Goal: Information Seeking & Learning: Learn about a topic

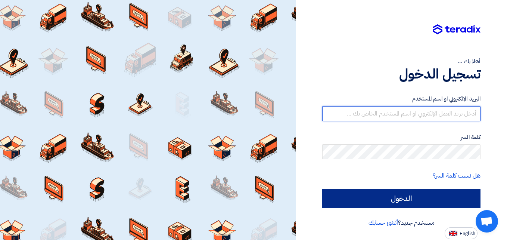
type input "[PERSON_NAME][EMAIL_ADDRESS][DOMAIN_NAME]"
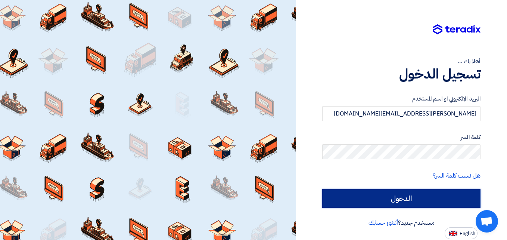
click at [388, 199] on input "الدخول" at bounding box center [401, 198] width 158 height 19
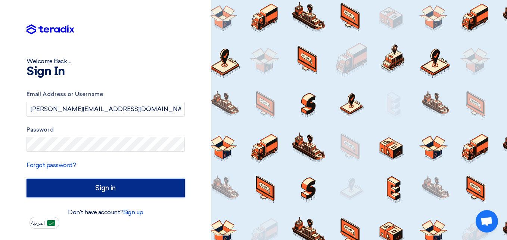
type input "Sign in"
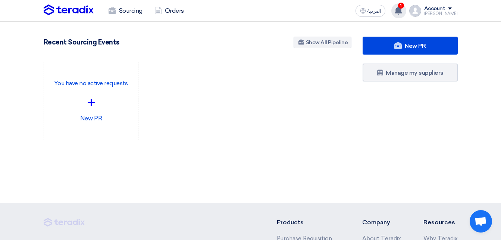
click at [403, 10] on icon at bounding box center [398, 10] width 8 height 8
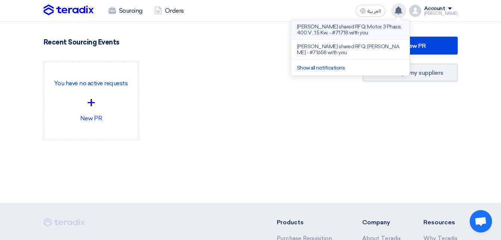
click at [330, 30] on p "[PERSON_NAME] shared RFQ: Motor, 3 Phase, 400 V , 1.5 Kw, - #71718 with you" at bounding box center [350, 30] width 107 height 12
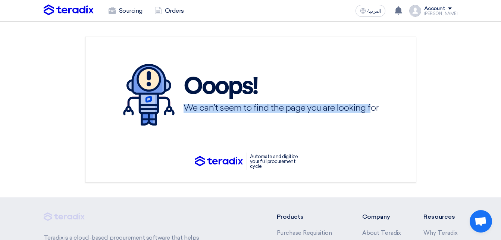
drag, startPoint x: 188, startPoint y: 106, endPoint x: 369, endPoint y: 110, distance: 181.0
click at [369, 110] on h3 "We can’t seem to find the page you are looking for" at bounding box center [281, 108] width 195 height 8
drag, startPoint x: 369, startPoint y: 110, endPoint x: 325, endPoint y: 128, distance: 46.9
click at [324, 128] on div "Ooops! We can’t seem to find the page you are looking for" at bounding box center [251, 94] width 310 height 91
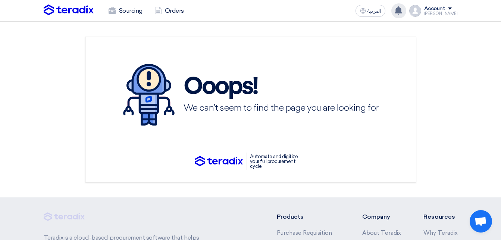
click at [403, 11] on icon at bounding box center [398, 10] width 8 height 8
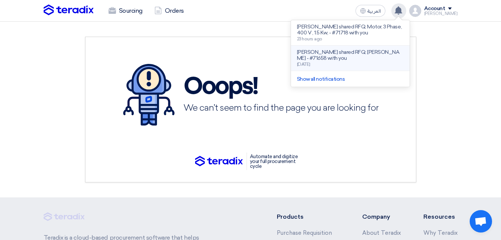
click at [379, 50] on p "[PERSON_NAME] shared RFQ: [PERSON_NAME] - #71658 with you" at bounding box center [350, 55] width 107 height 12
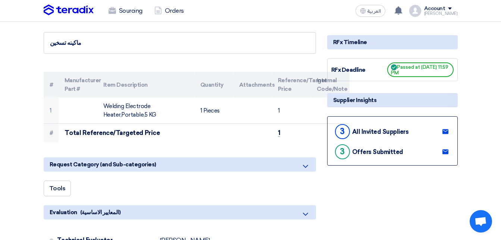
scroll to position [75, 0]
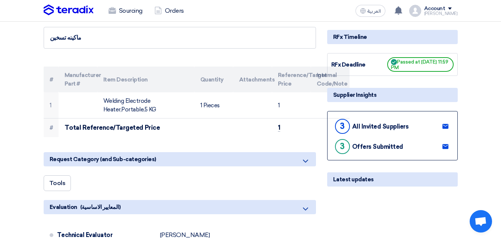
click at [378, 126] on div "All Invited Suppliers" at bounding box center [380, 126] width 57 height 7
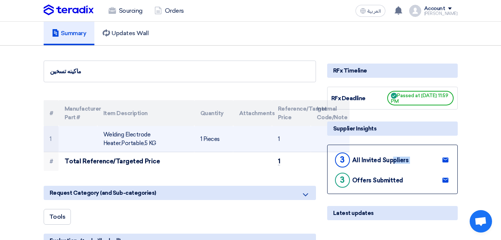
scroll to position [37, 0]
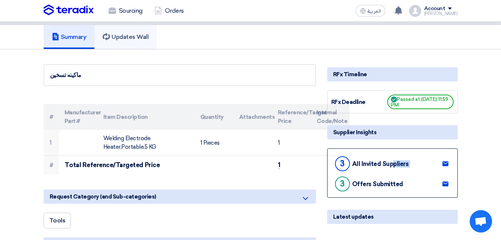
click at [124, 39] on h5 "Updates Wall" at bounding box center [126, 36] width 46 height 7
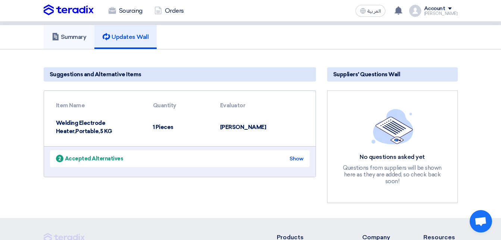
click at [74, 39] on h5 "Summary" at bounding box center [69, 36] width 35 height 7
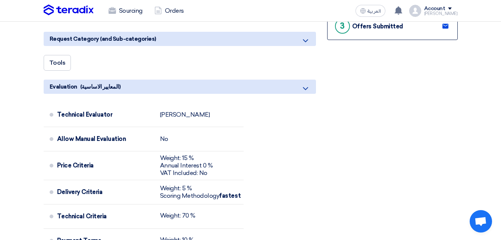
scroll to position [261, 0]
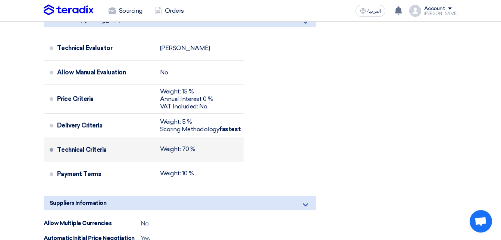
click at [212, 151] on div "Technical Criteria Weight: 70 %" at bounding box center [149, 150] width 184 height 18
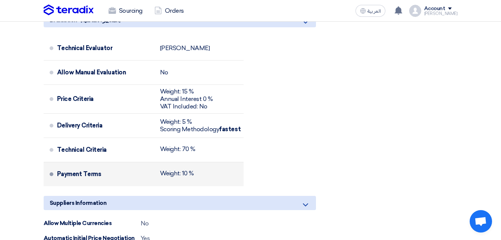
click at [185, 171] on div "Weight: 10 %" at bounding box center [177, 172] width 34 height 7
drag, startPoint x: 199, startPoint y: 172, endPoint x: 64, endPoint y: 172, distance: 134.3
click at [64, 172] on div "Payment Terms Weight: 10 %" at bounding box center [149, 174] width 184 height 18
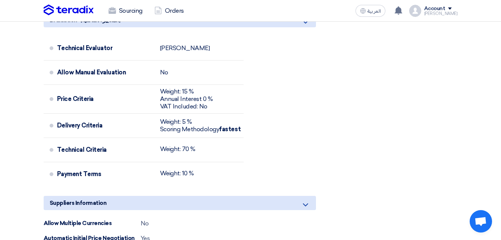
click at [300, 117] on div "Technical Evaluator Ahmed Sobhi Allow Manual Evaluation No Price Criteria Weigh…" at bounding box center [180, 112] width 272 height 153
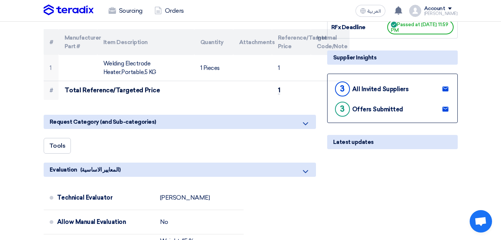
scroll to position [0, 0]
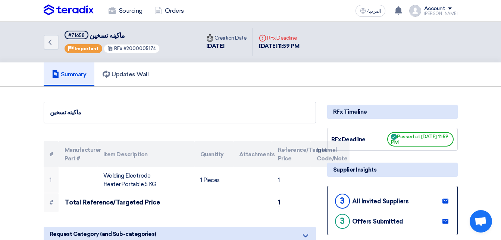
click at [260, 36] on icon "Deadline" at bounding box center [262, 37] width 7 height 7
click at [260, 51] on div "Deadline RFx Deadline 7 Oct, 2025 11:59 PM" at bounding box center [279, 42] width 52 height 28
drag, startPoint x: 267, startPoint y: 36, endPoint x: 317, endPoint y: 36, distance: 49.6
click at [305, 36] on div "Deadline RFx Deadline 7 Oct, 2025 11:59 PM" at bounding box center [279, 42] width 52 height 28
drag, startPoint x: 317, startPoint y: 36, endPoint x: 292, endPoint y: 49, distance: 28.2
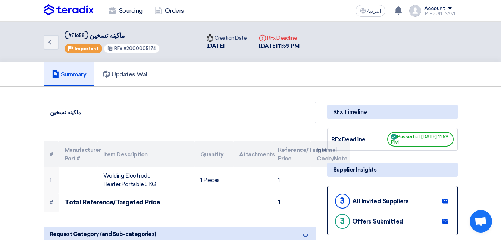
click at [292, 49] on div "7 Oct, 2025 11:59 PM" at bounding box center [279, 46] width 40 height 9
drag, startPoint x: 292, startPoint y: 49, endPoint x: 277, endPoint y: 79, distance: 33.5
click at [277, 79] on div "Summary Updates Wall" at bounding box center [251, 74] width 414 height 24
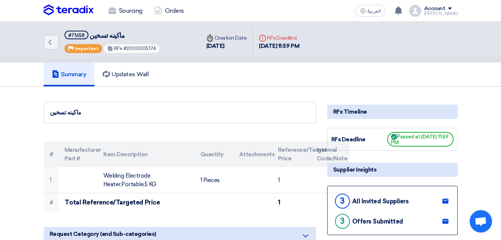
click at [265, 38] on icon "Deadline" at bounding box center [262, 37] width 7 height 7
click at [268, 46] on div "[DATE] 11:59 PM" at bounding box center [279, 46] width 40 height 9
drag, startPoint x: 268, startPoint y: 46, endPoint x: 265, endPoint y: 73, distance: 26.6
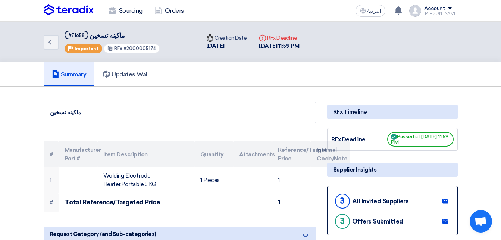
click at [267, 79] on div "Summary Updates Wall" at bounding box center [251, 74] width 414 height 24
click at [263, 37] on icon "Deadline" at bounding box center [262, 37] width 7 height 7
click at [402, 12] on use at bounding box center [398, 10] width 7 height 8
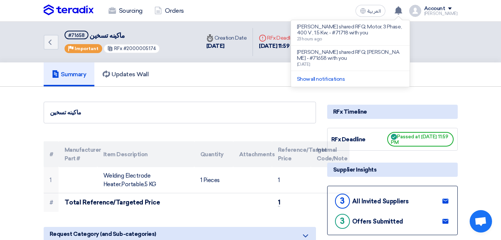
click at [333, 32] on p "Reem Yassin shared RFQ: Motor, 3 Phase, 400 V , 1.5 Kw, - #71718 with you" at bounding box center [350, 30] width 107 height 12
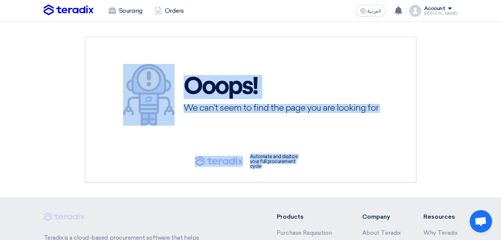
drag, startPoint x: 324, startPoint y: 188, endPoint x: 31, endPoint y: 59, distance: 319.6
click at [31, 59] on section "Ooops! We can’t seem to find the page you are looking for Automate and digitize…" at bounding box center [250, 109] width 501 height 175
click at [463, 72] on section "Ooops! We can’t seem to find the page you are looking for Automate and digitize…" at bounding box center [250, 109] width 501 height 175
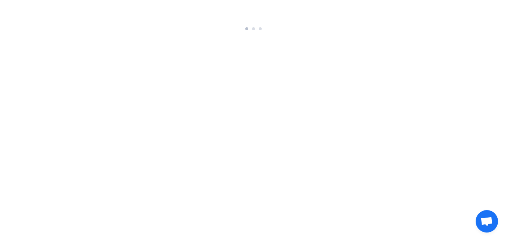
click at [176, 33] on html at bounding box center [253, 16] width 507 height 33
